Goal: Information Seeking & Learning: Learn about a topic

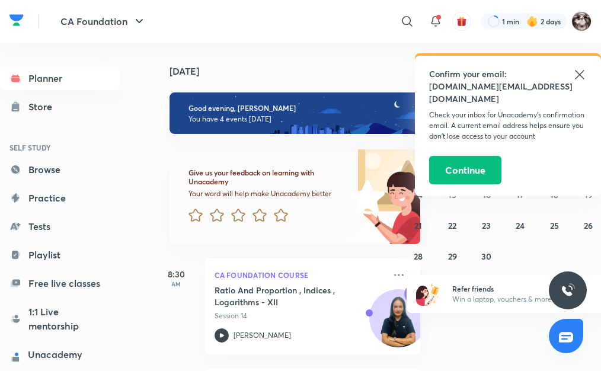
click at [577, 76] on icon at bounding box center [579, 74] width 9 height 9
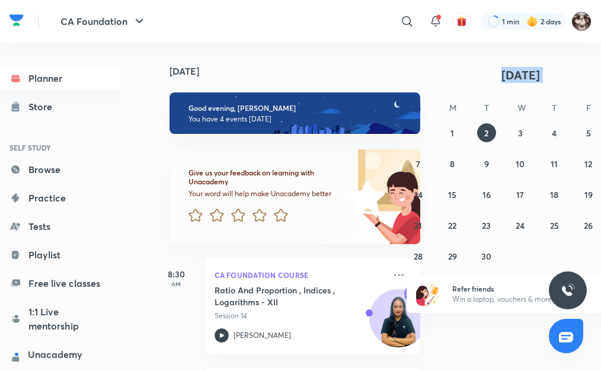
click at [427, 68] on div "[DATE] S M T W T F S 31 1 2 3 4 5 6 7 8 9 10 11 12 13 14 15 16 17 18 19 20 21 2…" at bounding box center [521, 165] width 228 height 199
click at [363, 63] on div "[DATE]" at bounding box center [293, 62] width 280 height 38
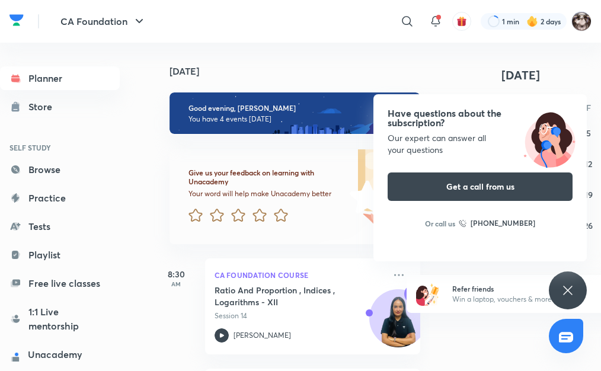
click at [577, 291] on div "Have questions about the subscription? Our expert can answer all your questions…" at bounding box center [568, 291] width 38 height 38
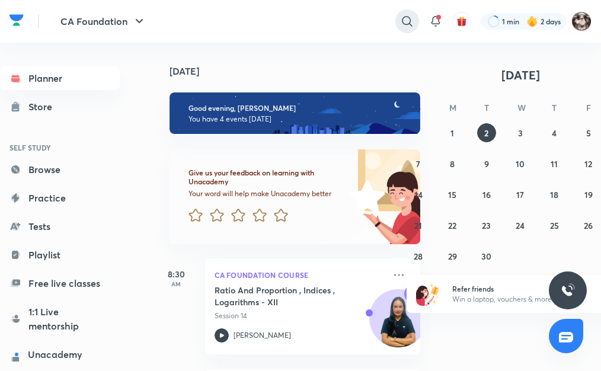
click at [400, 23] on icon at bounding box center [407, 21] width 14 height 14
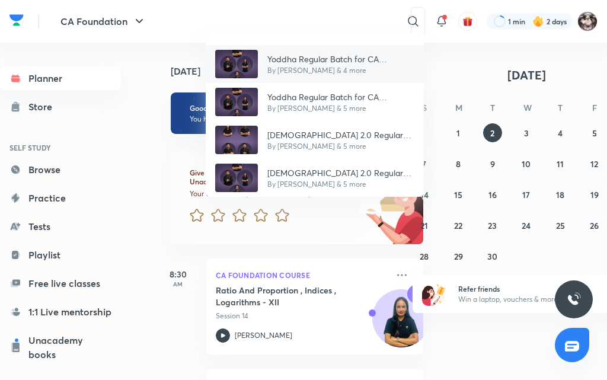
click at [359, 62] on p "Yoddha Regular Batch for CA Foundation Jan '26 / [DATE]" at bounding box center [340, 59] width 147 height 12
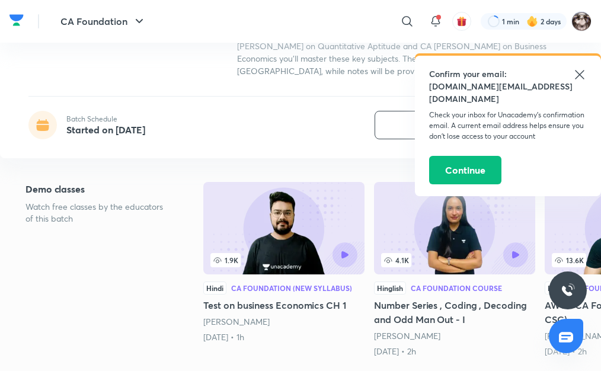
scroll to position [237, 0]
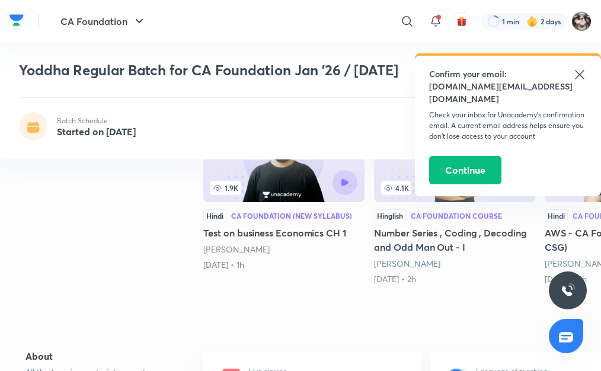
click at [574, 72] on icon at bounding box center [580, 75] width 14 height 14
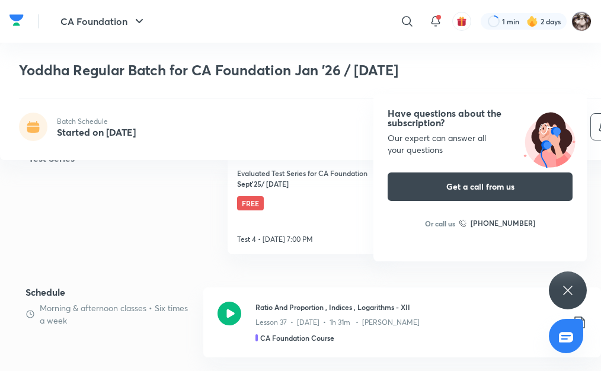
scroll to position [534, 0]
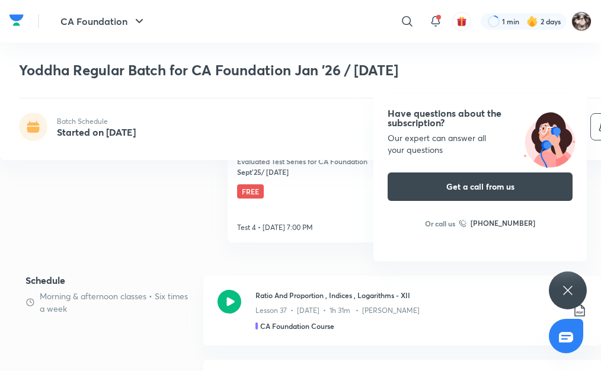
click at [576, 277] on div "Have questions about the subscription? Our expert can answer all your questions…" at bounding box center [568, 291] width 38 height 38
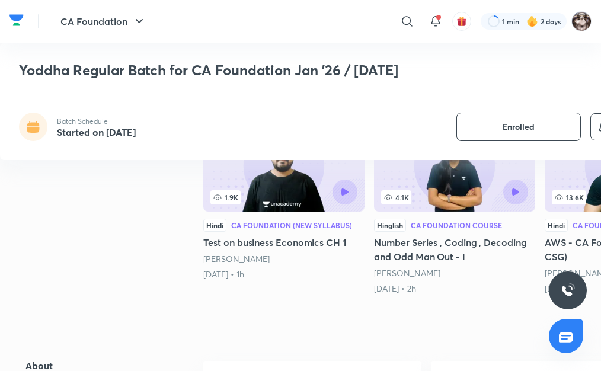
scroll to position [415, 0]
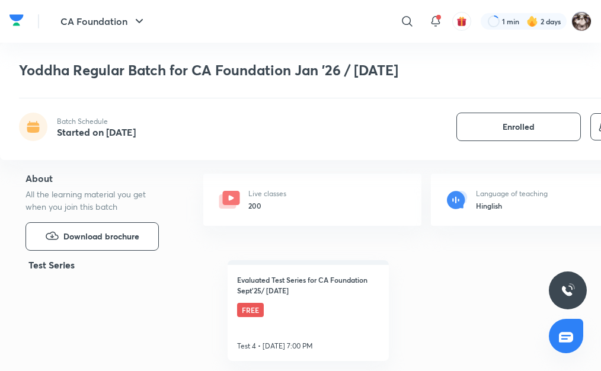
click at [360, 198] on div "Live classes 200" at bounding box center [312, 200] width 218 height 52
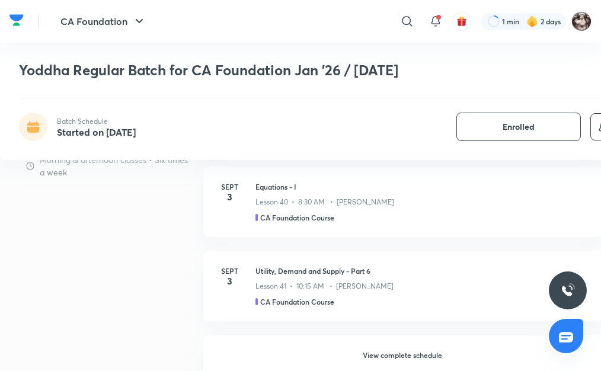
scroll to position [1067, 0]
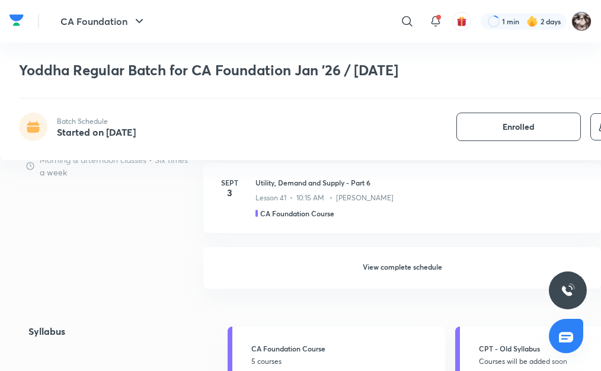
click at [411, 253] on h6 "View complete schedule" at bounding box center [402, 267] width 398 height 41
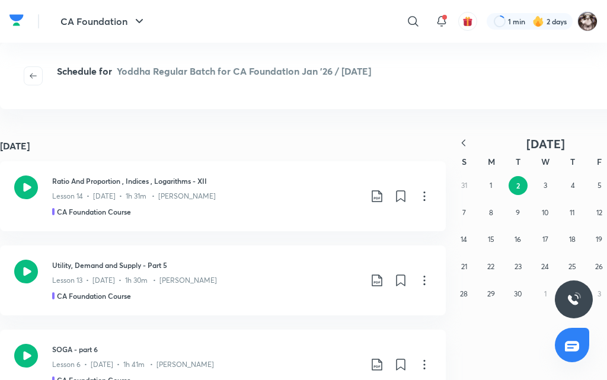
click at [470, 139] on button "button" at bounding box center [464, 143] width 26 height 15
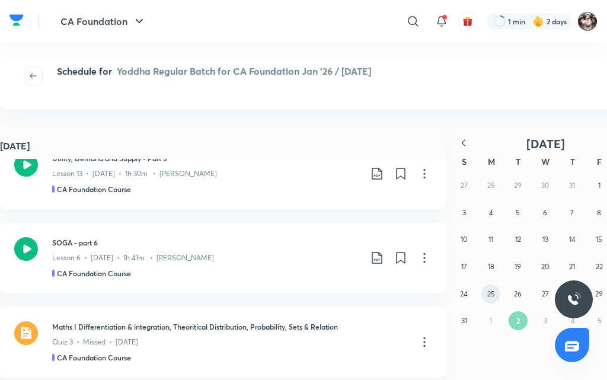
scroll to position [119, 0]
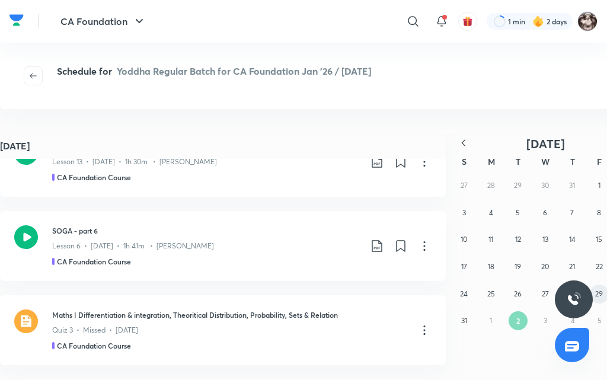
click at [601, 296] on button "29" at bounding box center [599, 294] width 19 height 19
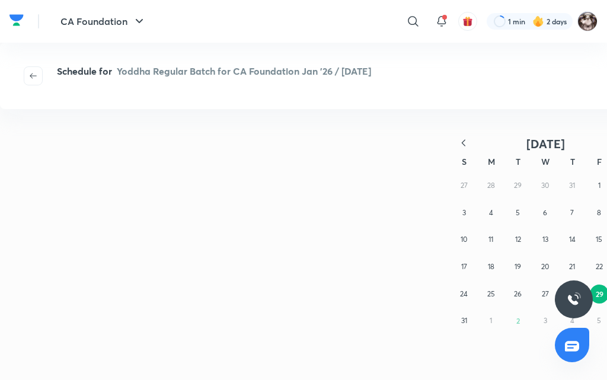
scroll to position [0, 0]
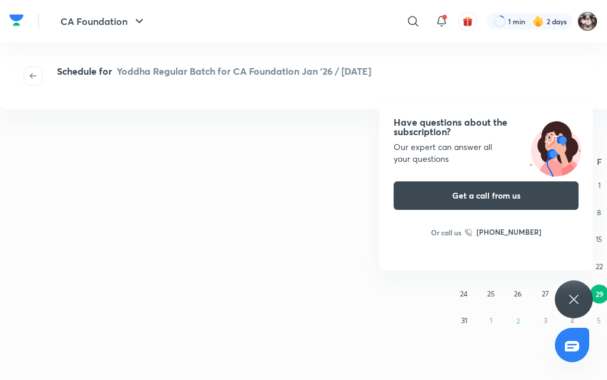
click at [598, 290] on abbr "29" at bounding box center [600, 293] width 8 height 9
click at [569, 300] on icon at bounding box center [574, 299] width 14 height 14
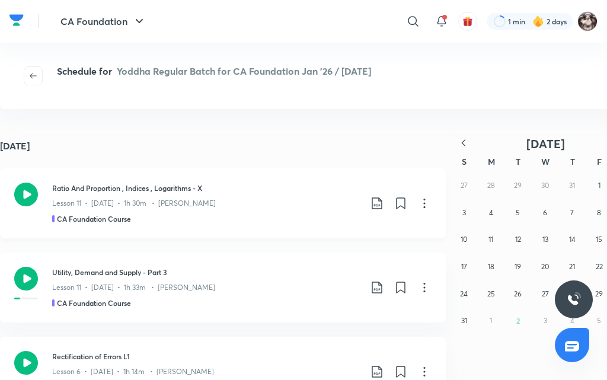
scroll to position [415, 0]
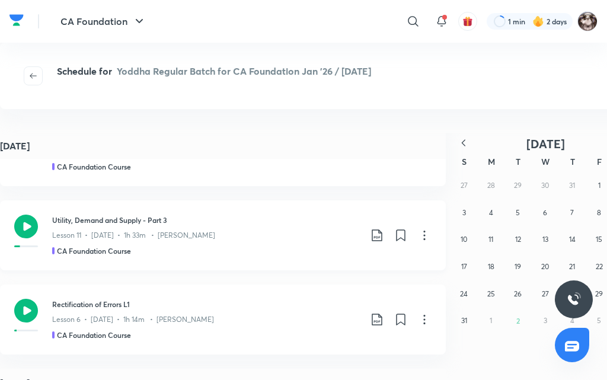
click at [270, 222] on h3 "Utility, Demand and Supply - Part 3" at bounding box center [206, 220] width 308 height 11
